Goal: Task Accomplishment & Management: Use online tool/utility

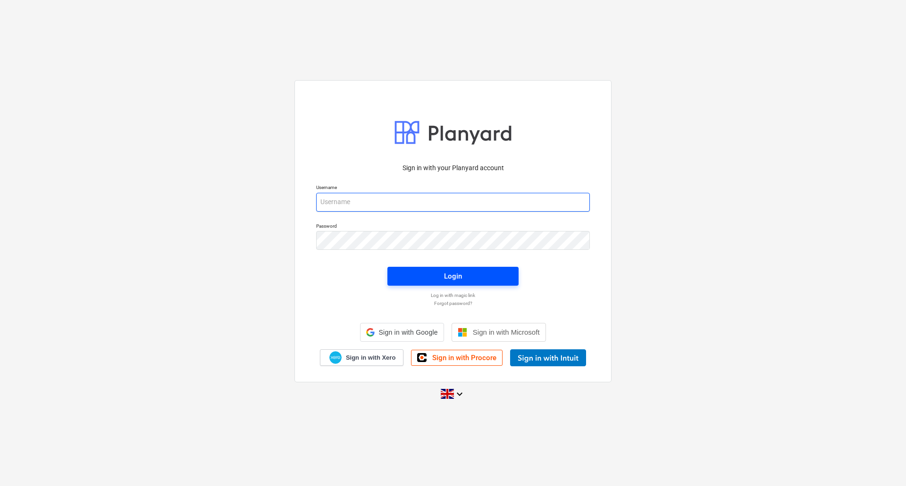
type input "[PERSON_NAME][EMAIL_ADDRESS][DOMAIN_NAME]"
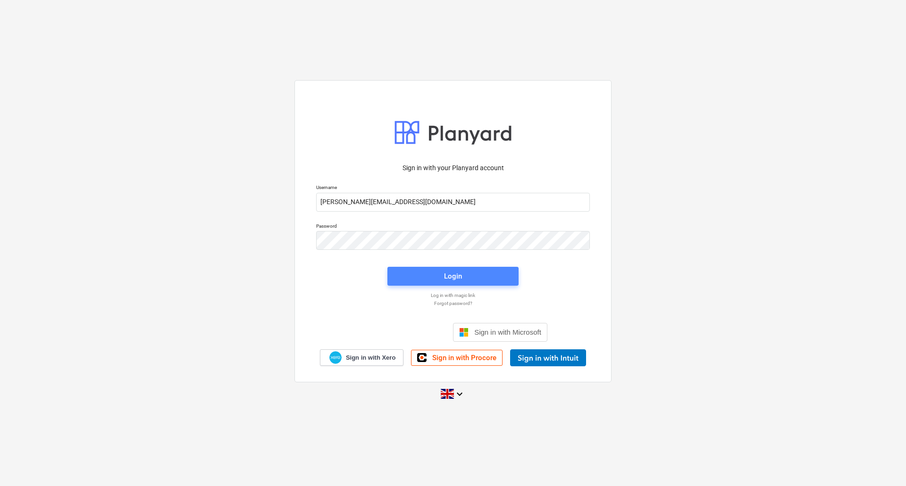
click at [448, 275] on div "Login" at bounding box center [453, 276] width 18 height 12
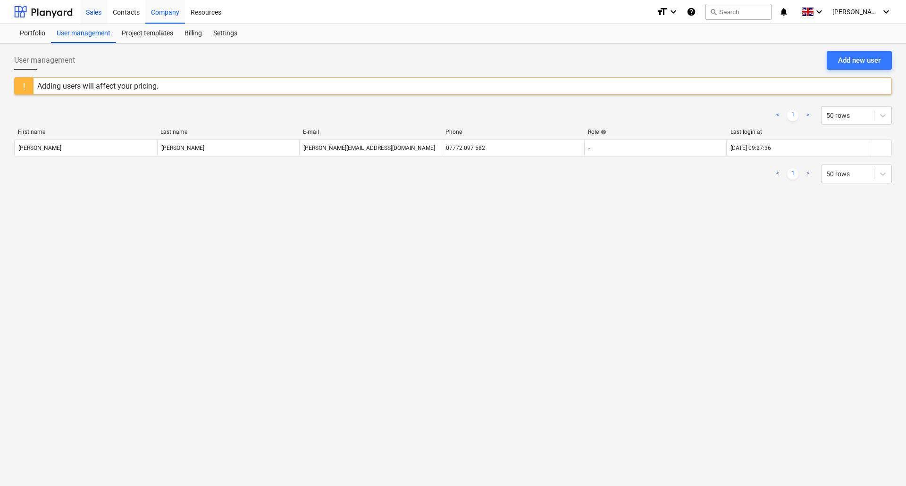
click at [101, 10] on div "Sales" at bounding box center [93, 12] width 27 height 24
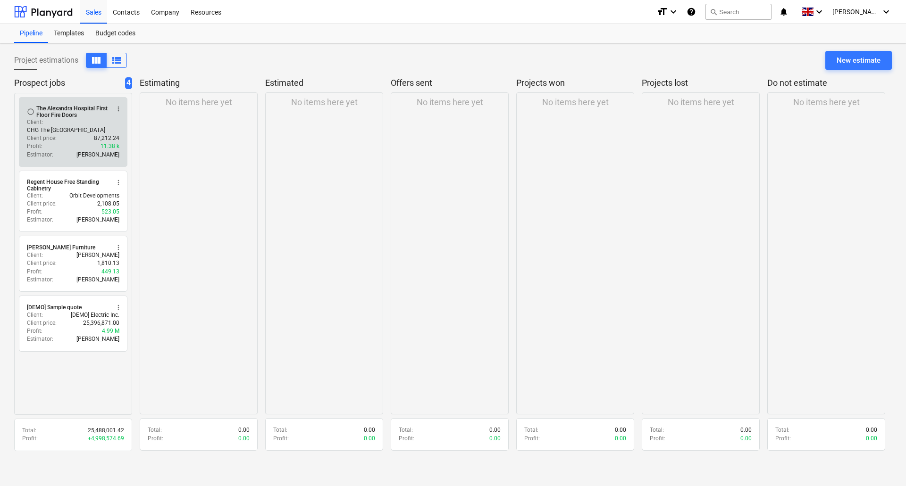
click at [72, 126] on p "CHG The [GEOGRAPHIC_DATA]" at bounding box center [66, 130] width 78 height 8
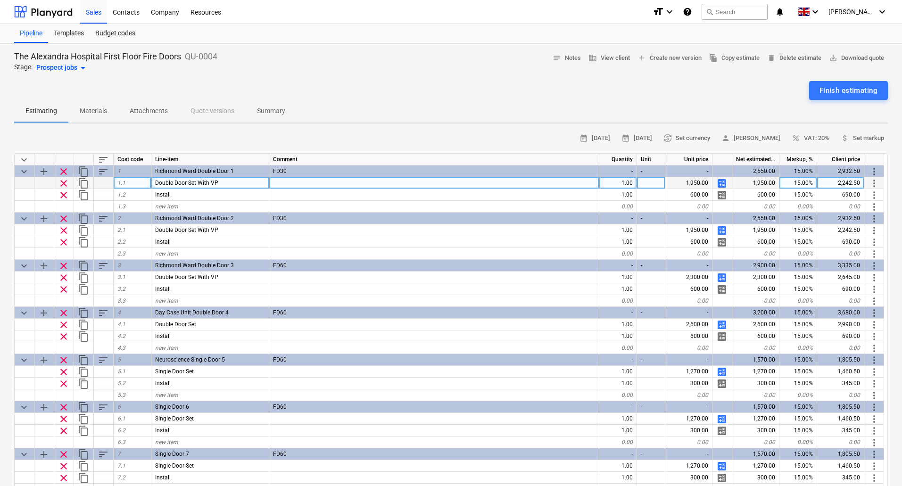
click at [723, 184] on span "calculate" at bounding box center [722, 183] width 11 height 11
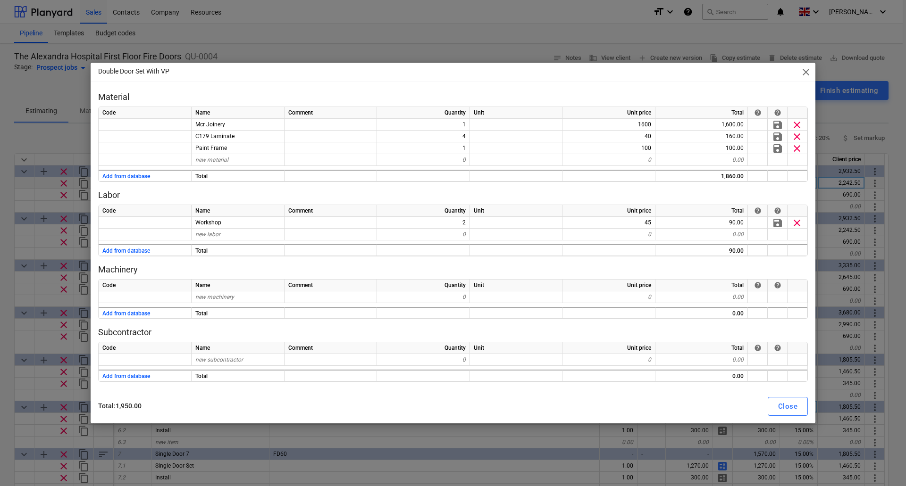
click at [788, 409] on div "Close" at bounding box center [787, 407] width 19 height 12
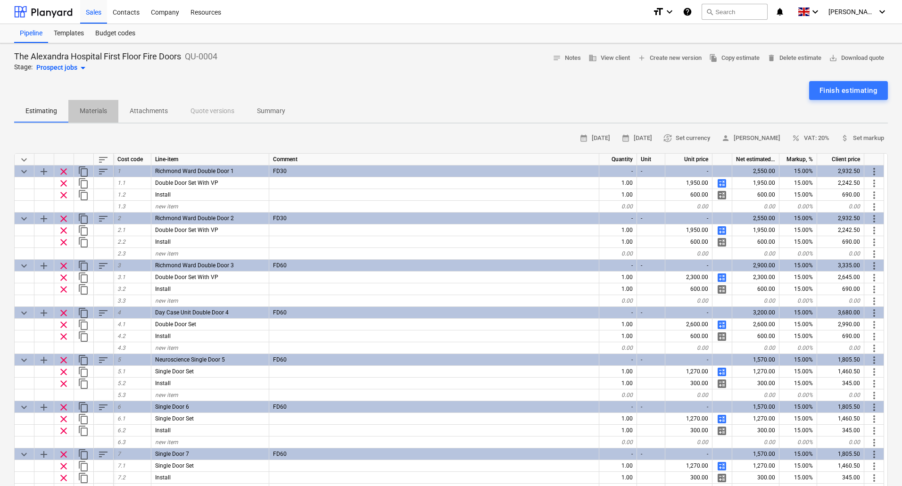
click at [92, 111] on p "Materials" at bounding box center [93, 111] width 27 height 10
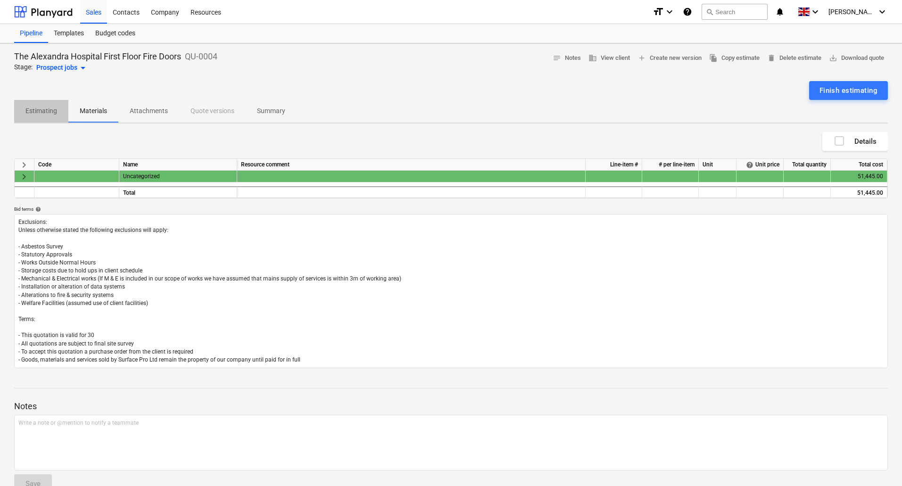
click at [46, 113] on p "Estimating" at bounding box center [41, 111] width 32 height 10
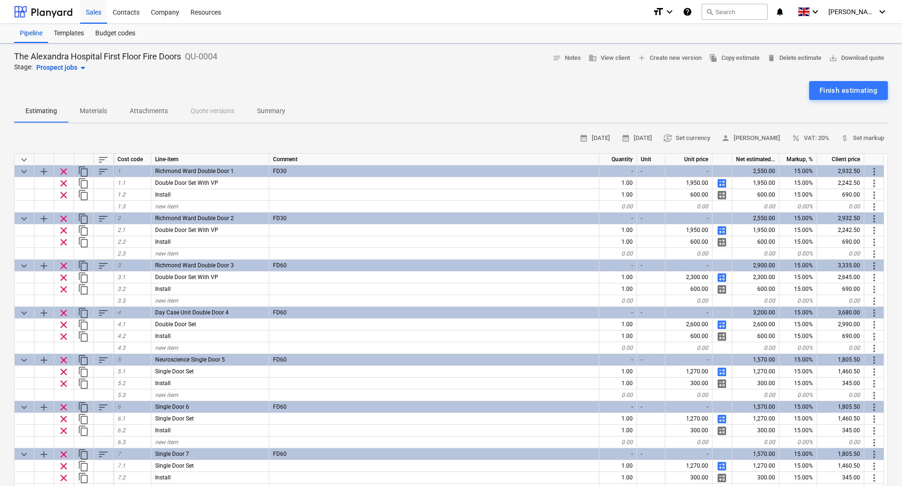
type textarea "x"
click at [207, 11] on div "Resources" at bounding box center [206, 12] width 42 height 24
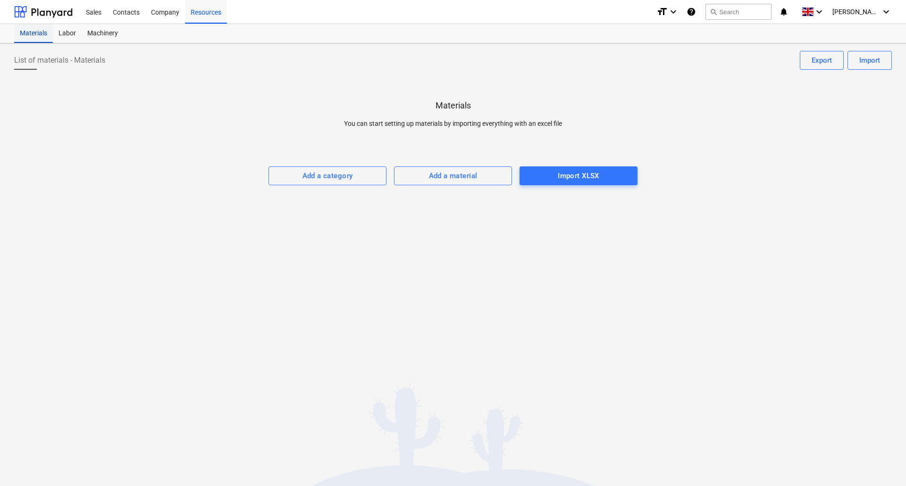
click at [37, 32] on div "Materials" at bounding box center [33, 33] width 39 height 19
click at [87, 10] on div "Sales" at bounding box center [93, 12] width 27 height 24
